Goal: Task Accomplishment & Management: Manage account settings

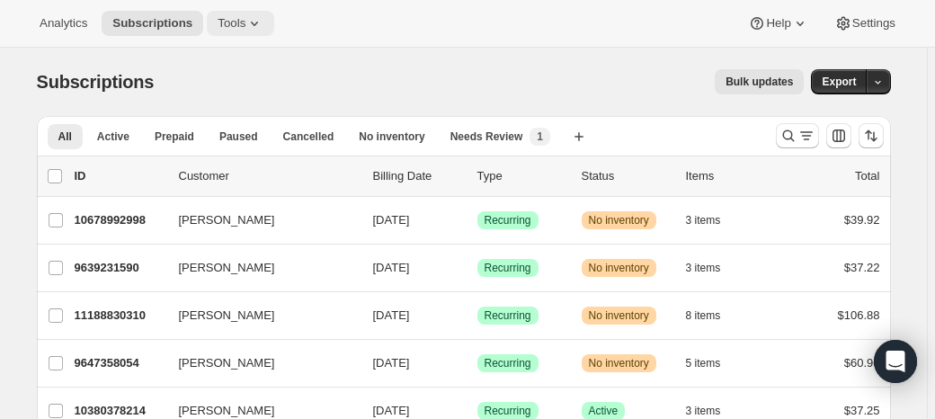
click at [218, 16] on span "Tools" at bounding box center [232, 23] width 28 height 14
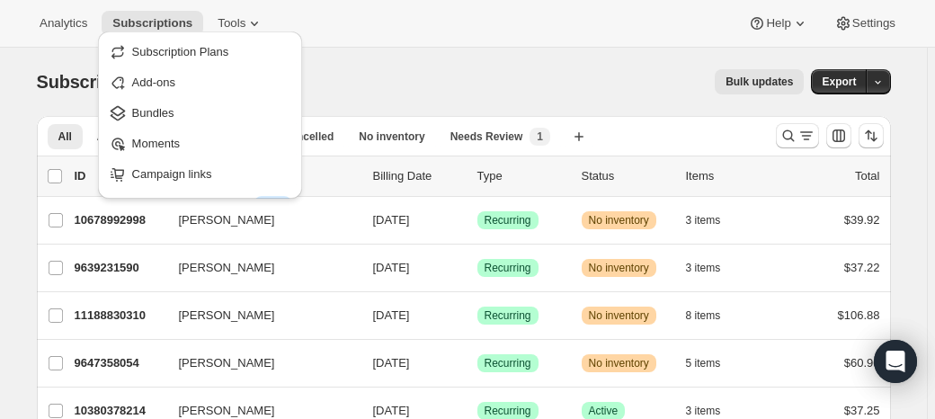
drag, startPoint x: 28, startPoint y: 106, endPoint x: 67, endPoint y: 62, distance: 58.6
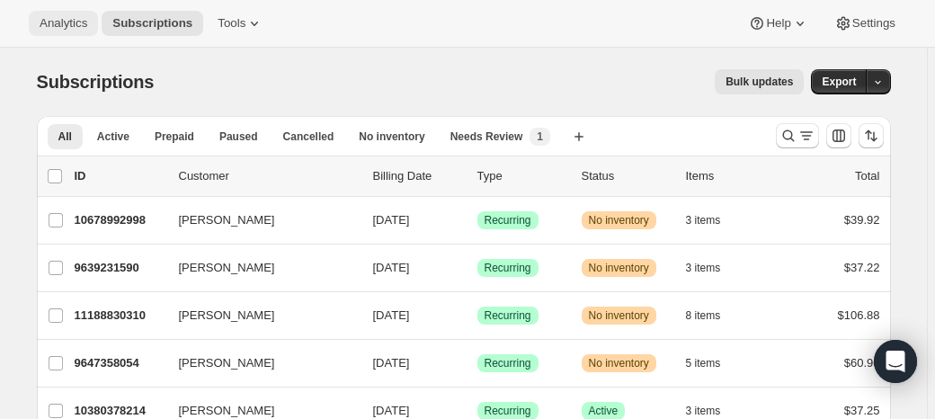
click at [60, 16] on span "Analytics" at bounding box center [64, 23] width 48 height 14
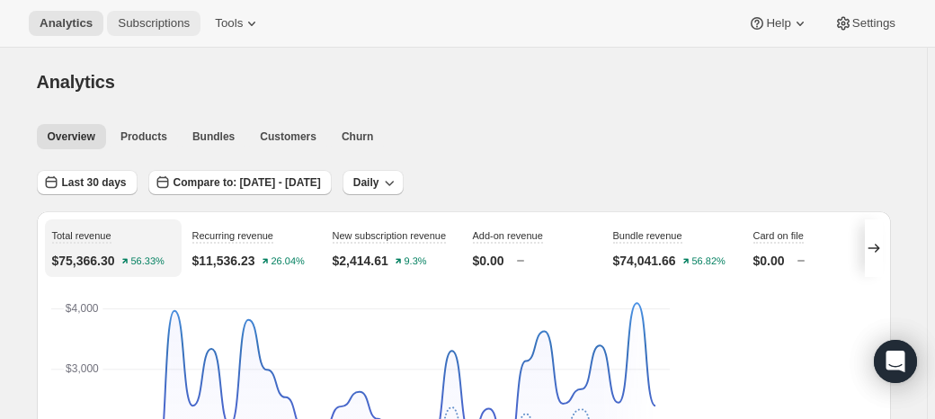
click at [118, 16] on span "Subscriptions" at bounding box center [154, 23] width 72 height 14
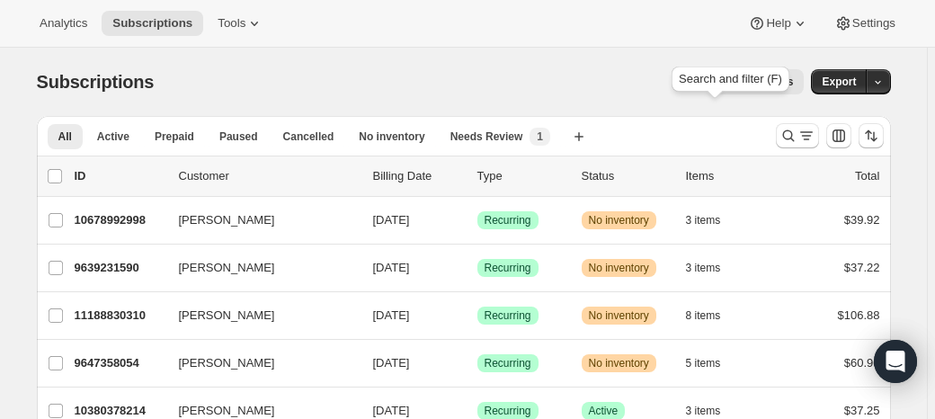
drag, startPoint x: 725, startPoint y: 98, endPoint x: 515, endPoint y: 75, distance: 211.7
click at [420, 48] on div "Subscriptions. This page is ready Subscriptions Bulk updates More actions Bulk …" at bounding box center [464, 82] width 854 height 68
click at [779, 127] on icon "Search and filter results" at bounding box center [788, 136] width 18 height 18
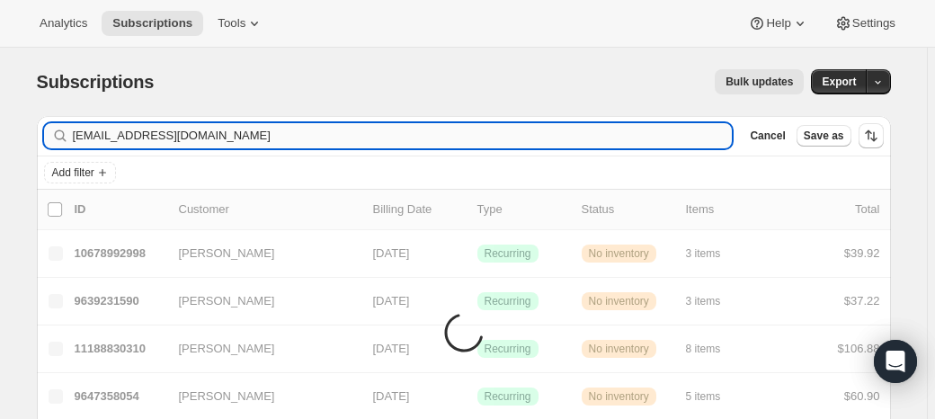
type input "mferrier410@gmail.com"
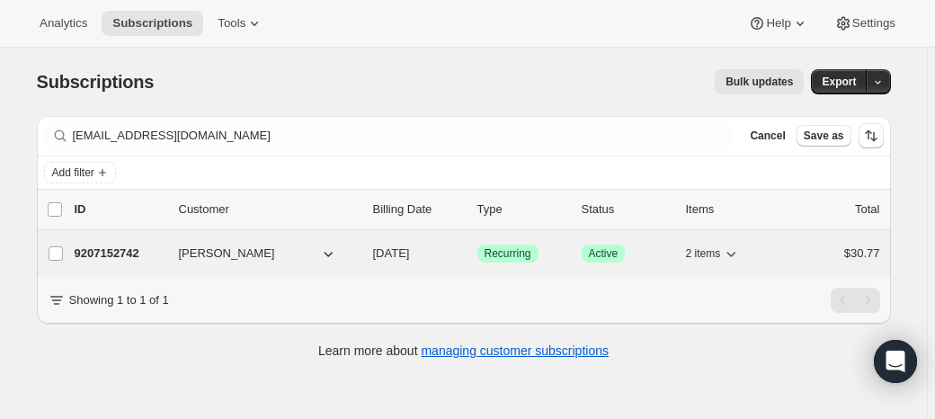
click at [165, 245] on p "9207152742" at bounding box center [120, 254] width 90 height 18
